Goal: Download file/media

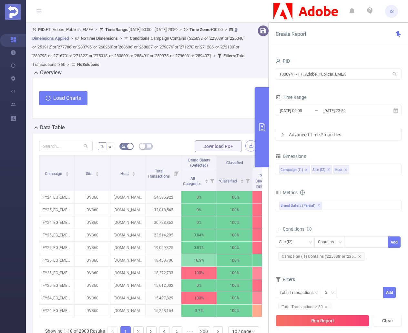
click at [249, 146] on button "button" at bounding box center [250, 145] width 11 height 11
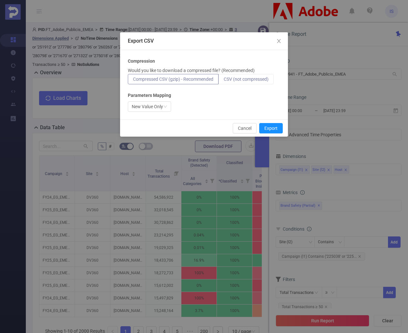
click at [252, 77] on span "CSV (not compressed)" at bounding box center [246, 79] width 45 height 5
click at [224, 81] on input "CSV (not compressed)" at bounding box center [224, 81] width 0 height 0
click at [157, 104] on div "New Value Only" at bounding box center [147, 107] width 31 height 10
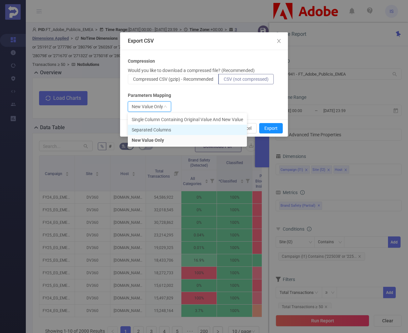
click at [152, 129] on li "Separated Columns" at bounding box center [187, 130] width 119 height 10
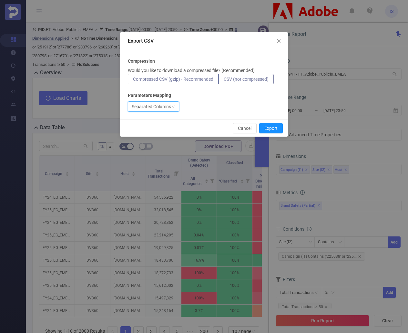
click at [202, 81] on span "Compressed CSV (gzip) - Recommended" at bounding box center [173, 79] width 80 height 5
click at [133, 81] on input "Compressed CSV (gzip) - Recommended" at bounding box center [133, 81] width 0 height 0
click at [274, 125] on button "Export" at bounding box center [271, 128] width 24 height 10
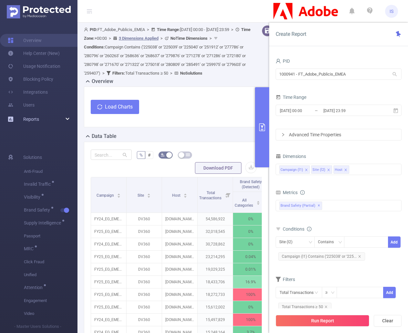
click at [69, 115] on div "Reports" at bounding box center [38, 119] width 77 height 13
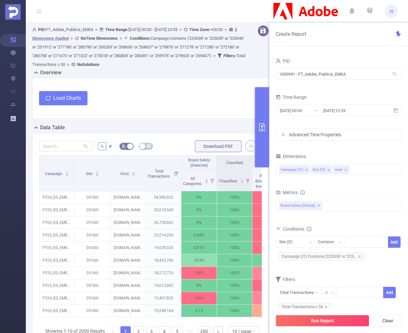
click at [246, 147] on button "button" at bounding box center [250, 145] width 11 height 11
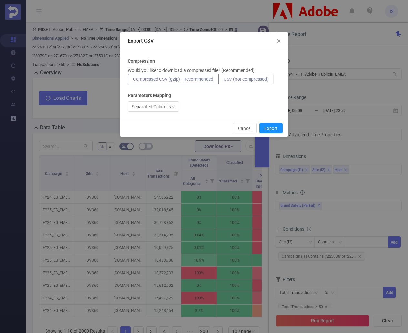
click at [262, 74] on label "CSV (not compressed)" at bounding box center [246, 79] width 55 height 10
click at [224, 81] on input "CSV (not compressed)" at bounding box center [224, 81] width 0 height 0
click at [168, 105] on div "Separated Columns" at bounding box center [151, 107] width 39 height 10
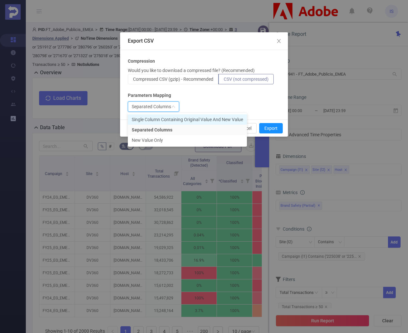
click at [165, 117] on li "Single Column Containing Original Value And New Value" at bounding box center [187, 119] width 119 height 10
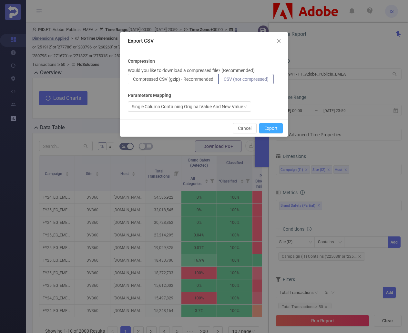
click at [270, 126] on button "Export" at bounding box center [271, 128] width 24 height 10
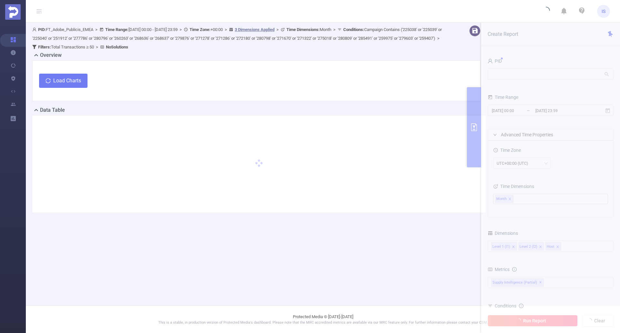
drag, startPoint x: 319, startPoint y: 110, endPoint x: 347, endPoint y: 256, distance: 149.1
click at [347, 256] on main "PID: FT_Adobe_Publicis_EMEA > Time Range: 2025-09-01 00:00 - 2025-09-30 23:59 >…" at bounding box center [323, 152] width 594 height 305
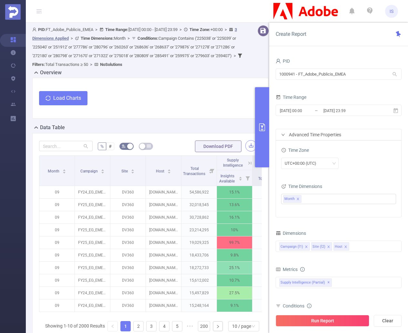
click at [245, 146] on button "button" at bounding box center [250, 145] width 11 height 11
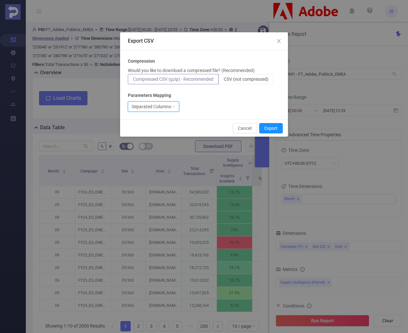
click at [157, 106] on div "Separated Columns" at bounding box center [151, 107] width 39 height 10
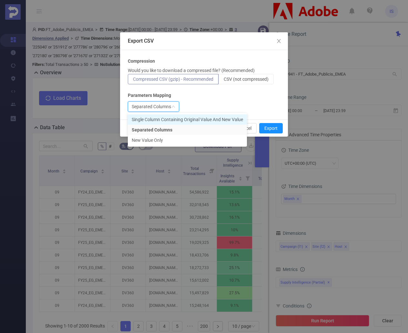
click at [169, 116] on li "Single Column Containing Original Value And New Value" at bounding box center [187, 119] width 119 height 10
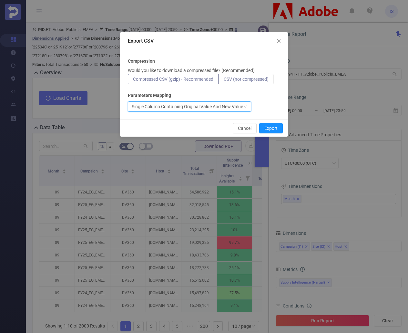
click at [241, 75] on label "CSV (not compressed)" at bounding box center [246, 79] width 55 height 10
click at [224, 81] on input "CSV (not compressed)" at bounding box center [224, 81] width 0 height 0
click at [273, 125] on button "Export" at bounding box center [271, 128] width 24 height 10
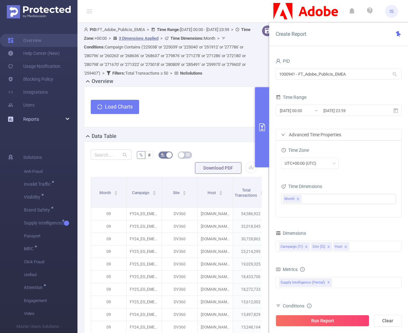
click at [66, 117] on div "Reports" at bounding box center [38, 119] width 77 height 13
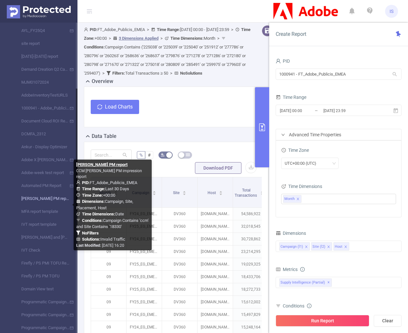
click at [13, 205] on link "MFA report template" at bounding box center [41, 211] width 57 height 13
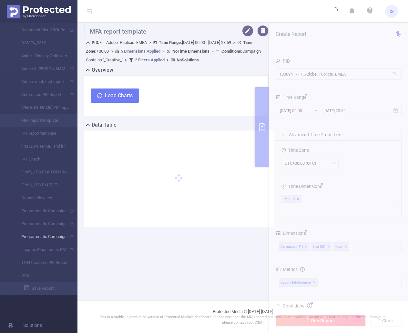
type input "2025-10-12 00:00"
type input "2025-10-14 23:59"
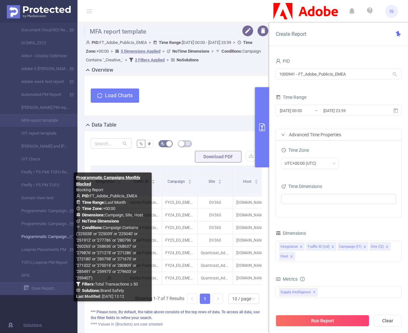
click at [36, 238] on link "Programmatic Campaigns Monthly Blocked" at bounding box center [41, 236] width 57 height 13
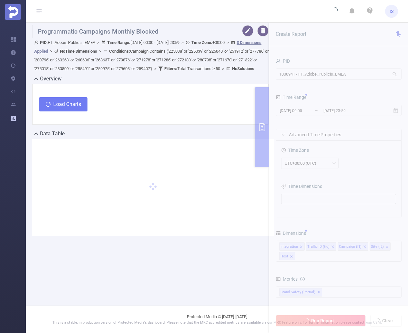
type input "[DATE] 00:00"
type input "[DATE] 23:59"
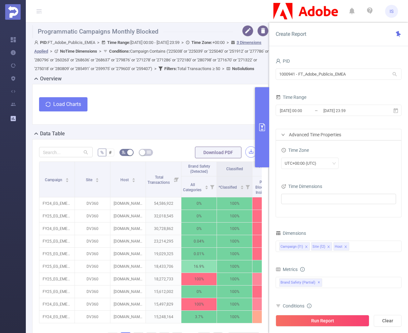
click at [247, 158] on button "button" at bounding box center [250, 151] width 11 height 11
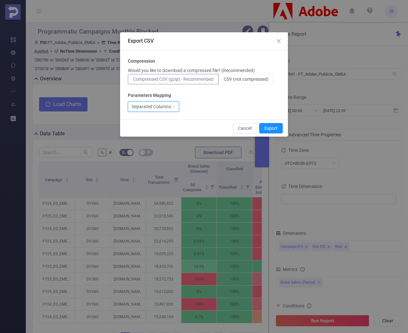
click at [148, 108] on div "Separated Columns" at bounding box center [151, 107] width 39 height 10
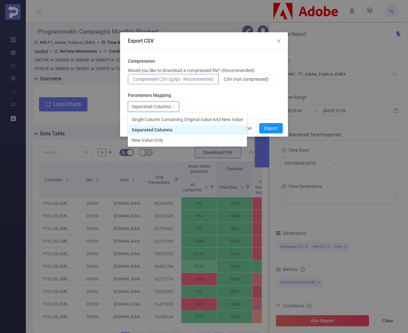
click at [165, 128] on li "Separated Columns" at bounding box center [187, 130] width 119 height 10
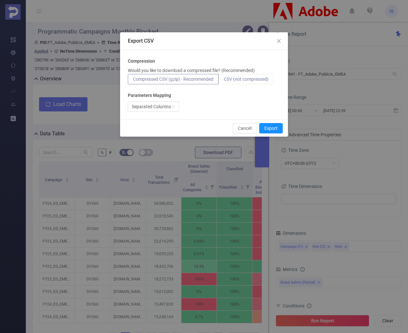
click at [250, 78] on span "CSV (not compressed)" at bounding box center [246, 79] width 45 height 5
click at [224, 81] on input "CSV (not compressed)" at bounding box center [224, 81] width 0 height 0
click at [274, 129] on button "Export" at bounding box center [271, 128] width 24 height 10
